Goal: Task Accomplishment & Management: Manage account settings

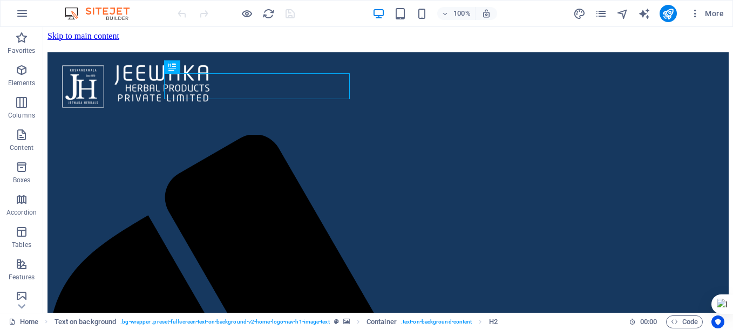
scroll to position [194, 0]
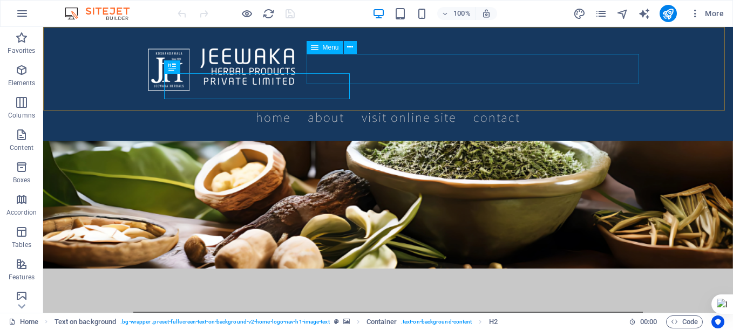
click at [483, 102] on nav "Home About Visit Online SITE Contact" at bounding box center [387, 117] width 509 height 30
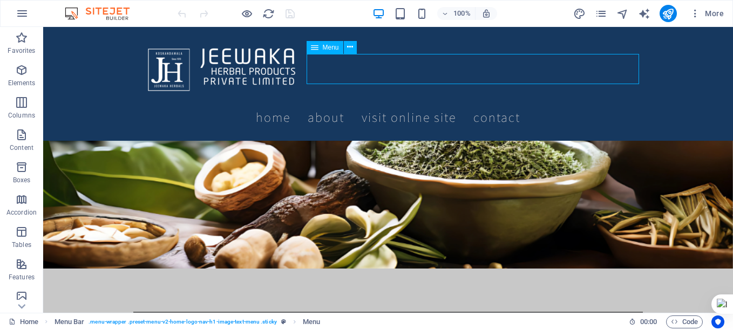
click at [483, 102] on nav "Home About Visit Online SITE Contact" at bounding box center [387, 117] width 509 height 30
select select
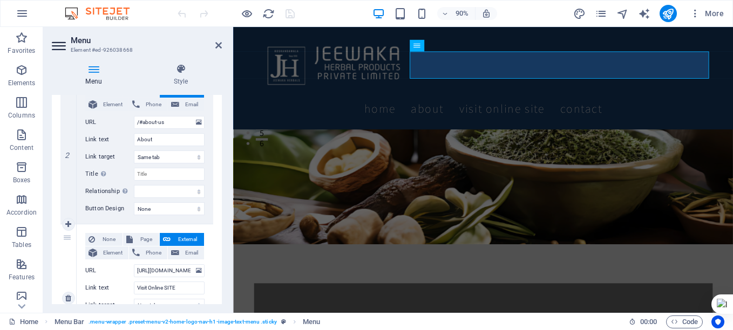
scroll to position [324, 0]
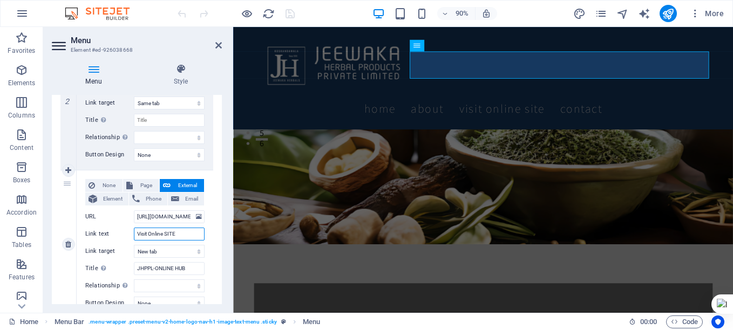
drag, startPoint x: 166, startPoint y: 233, endPoint x: 185, endPoint y: 234, distance: 19.4
click at [185, 234] on input "Visit Online SITE" at bounding box center [169, 234] width 71 height 13
type input "Visit Online store"
select select
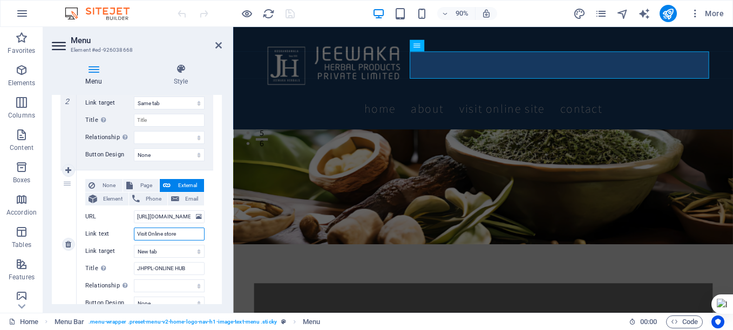
select select
type input "Visit Online store"
click at [152, 215] on input "[URL][DOMAIN_NAME]" at bounding box center [169, 216] width 71 height 13
paste input "/store/index.php"
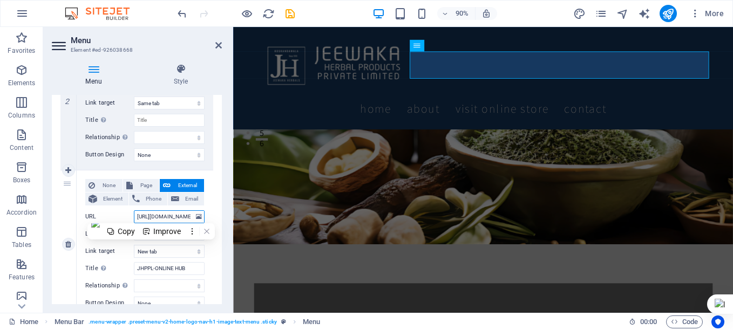
type input "[URL][DOMAIN_NAME]"
select select
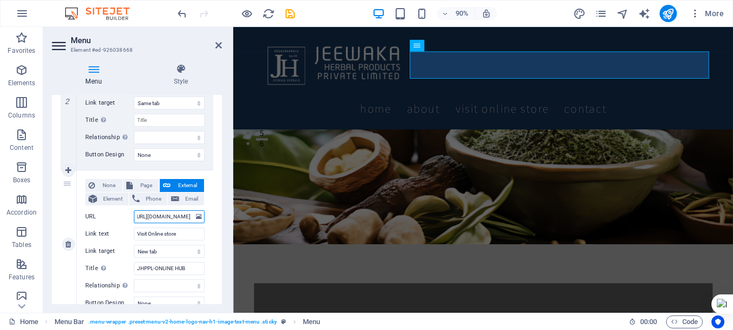
select select
type input "[URL][DOMAIN_NAME]"
click at [291, 16] on icon "save" at bounding box center [290, 14] width 12 height 12
checkbox input "false"
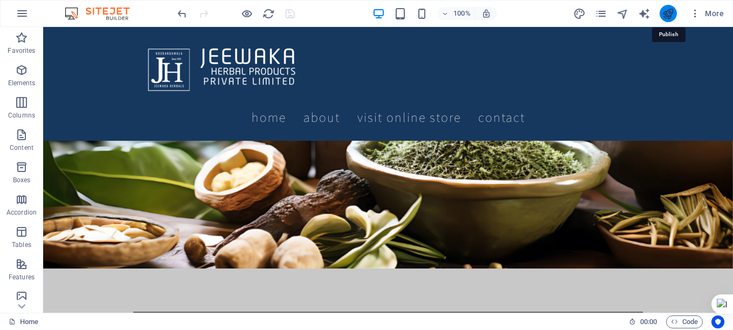
click at [666, 10] on icon "publish" at bounding box center [667, 14] width 12 height 12
